Goal: Check status: Check status

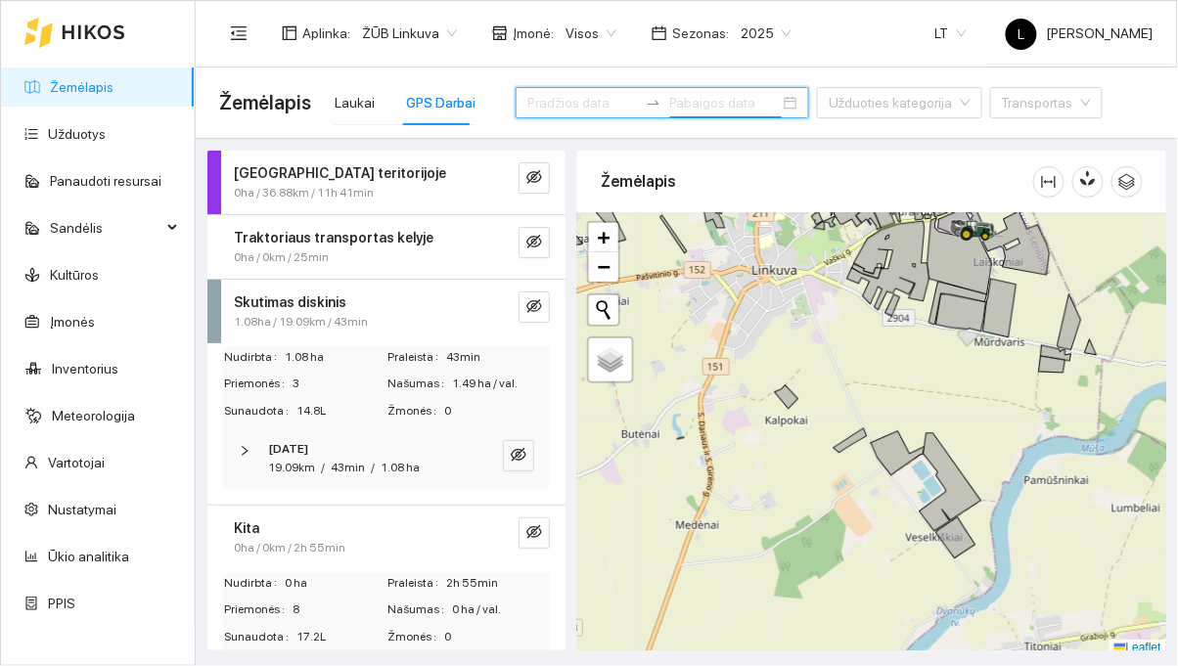
scroll to position [86, 0]
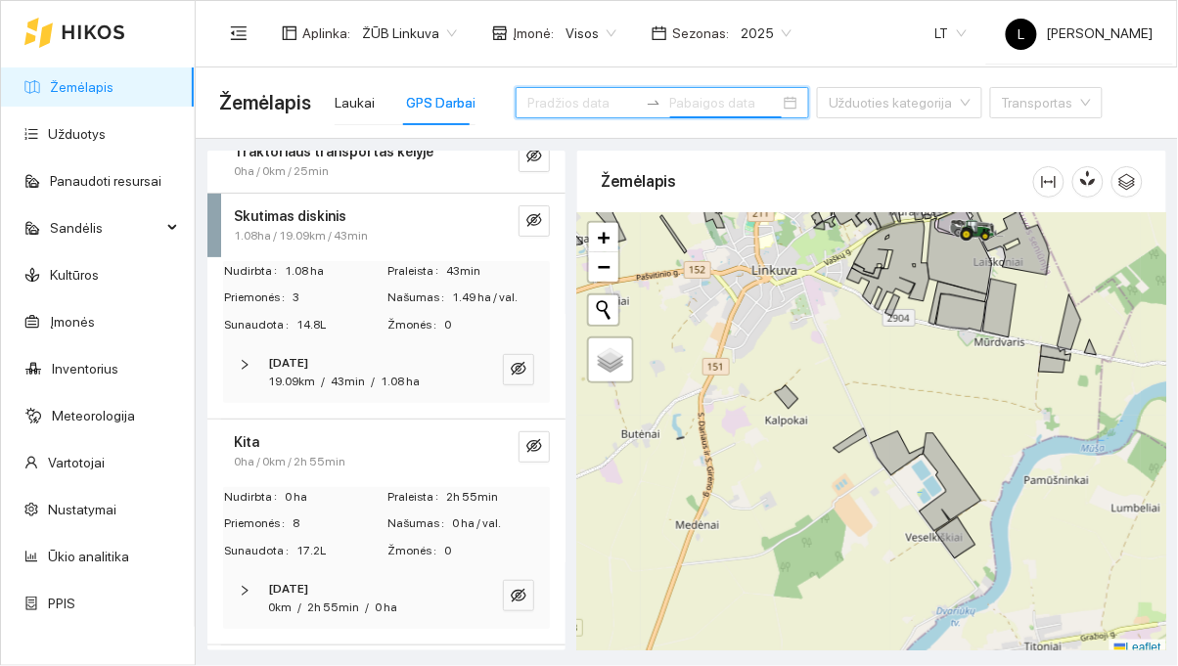
click at [550, 101] on input at bounding box center [583, 103] width 111 height 22
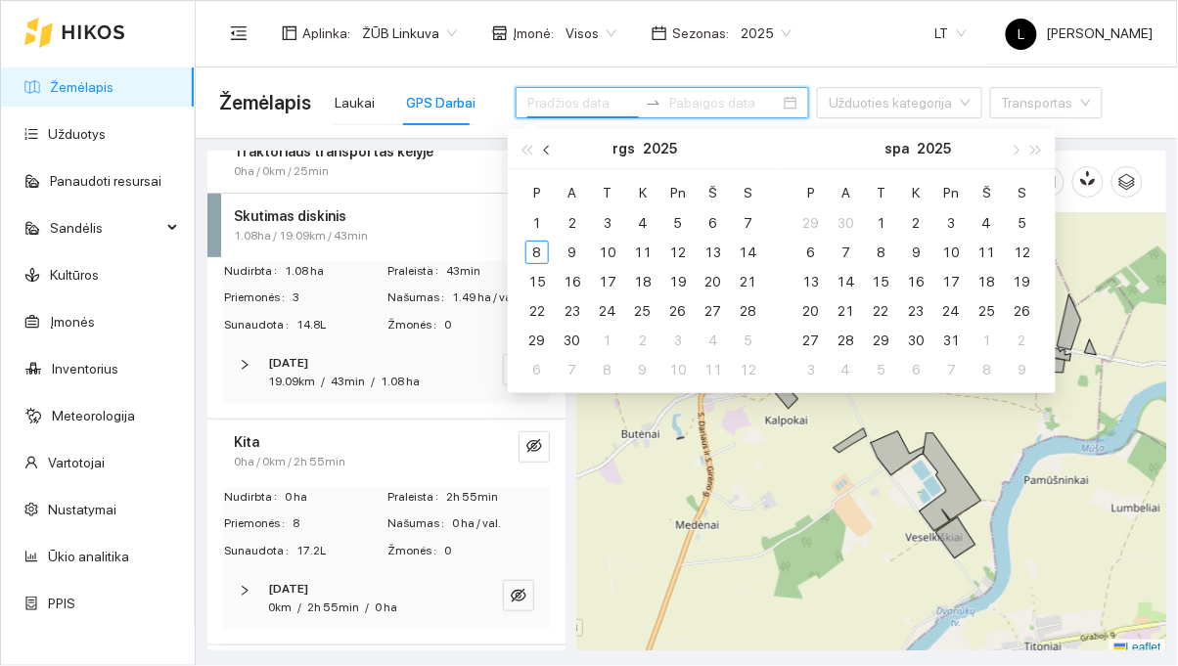
click at [555, 149] on button "button" at bounding box center [548, 148] width 22 height 39
click at [745, 257] on div "10" at bounding box center [748, 252] width 23 height 23
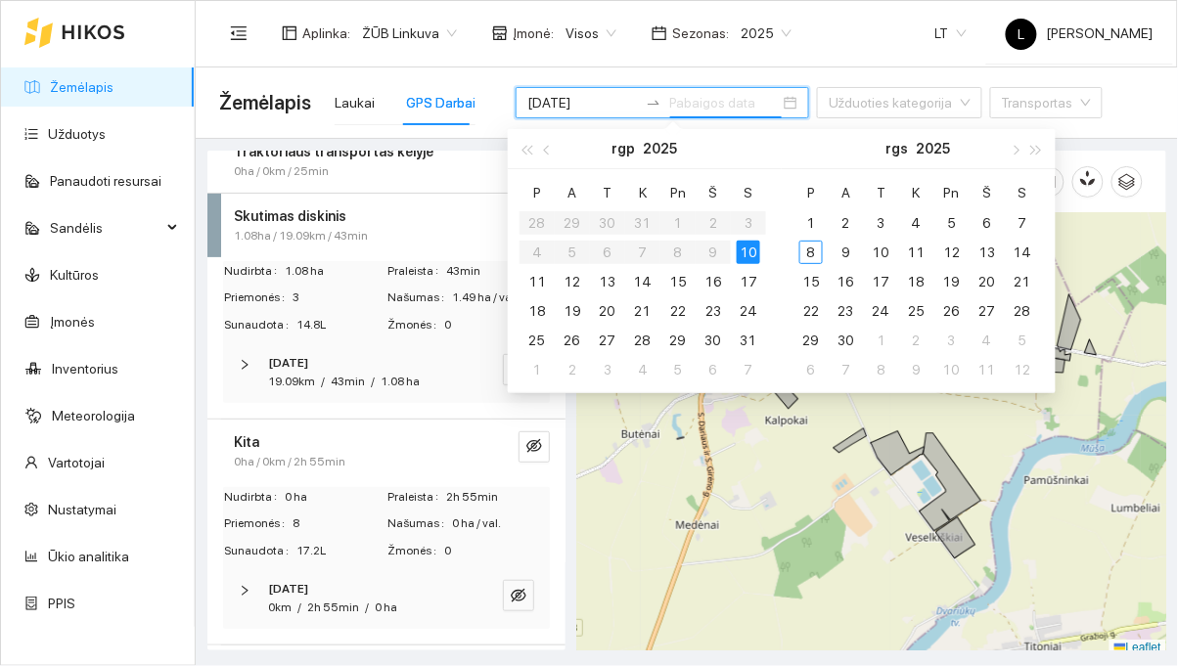
type input "2025-08-10"
click at [754, 252] on div "10" at bounding box center [748, 252] width 23 height 23
type input "2025-08-10"
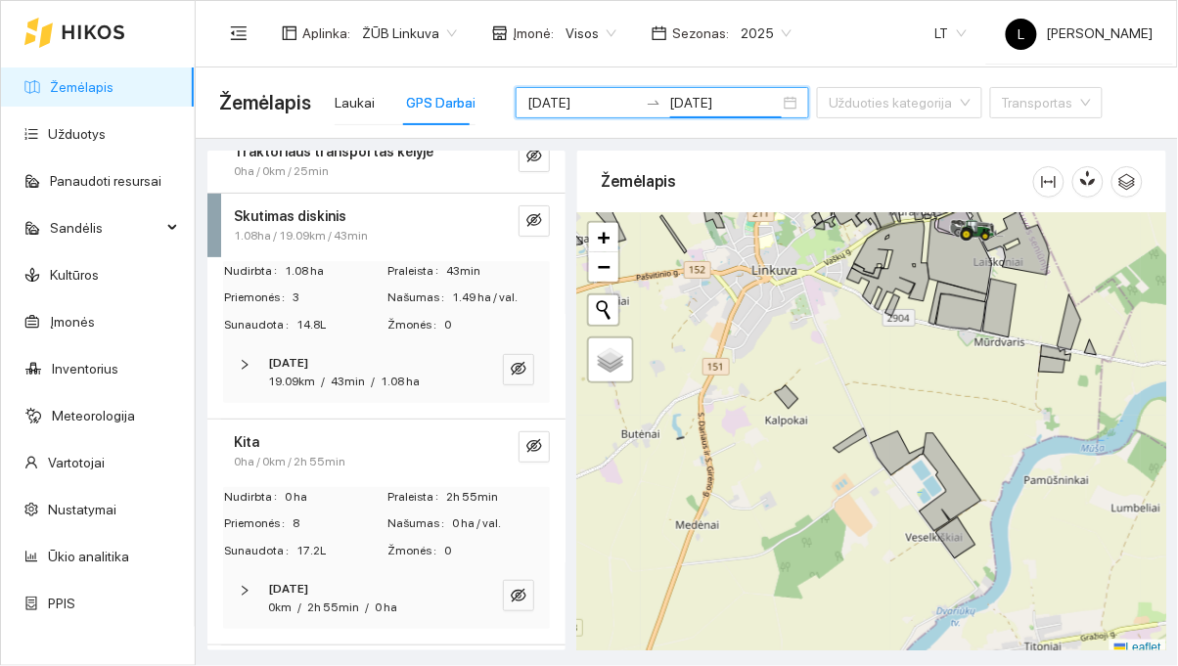
click at [880, 36] on div "Aplinka : ŽŪB Linkuva Įmonė : Visos Sezonas : 2025 LT L Laisvūnas Gudjurgis" at bounding box center [686, 33] width 935 height 64
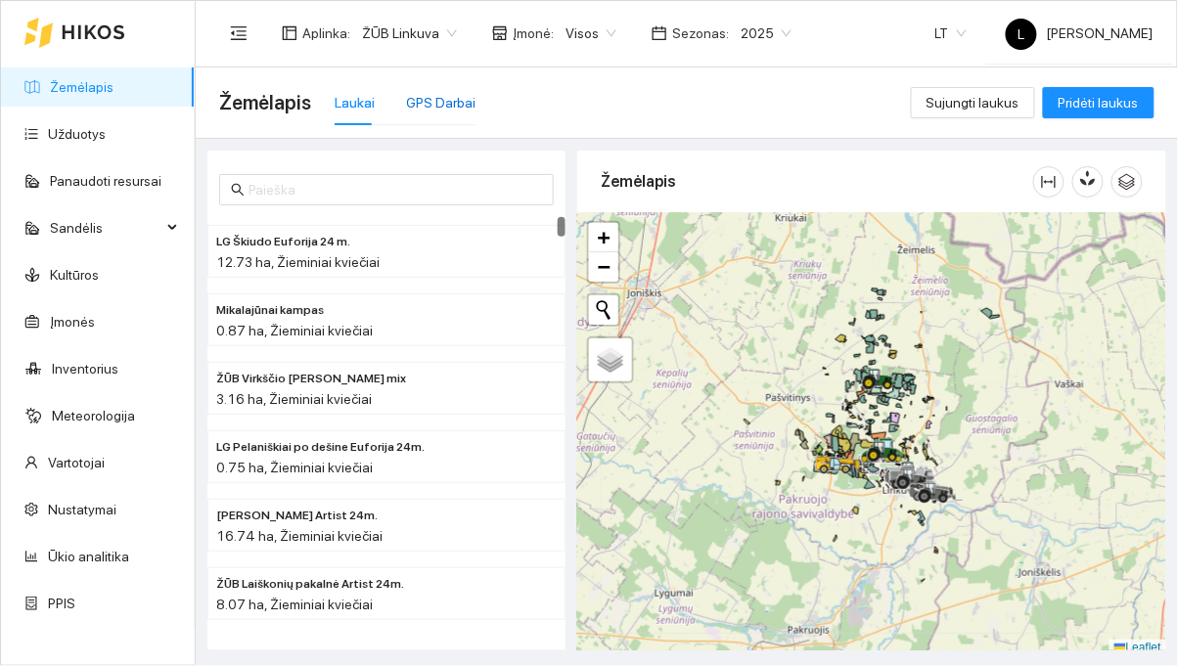
click at [442, 112] on div "GPS Darbai" at bounding box center [440, 103] width 69 height 22
